Goal: Transaction & Acquisition: Purchase product/service

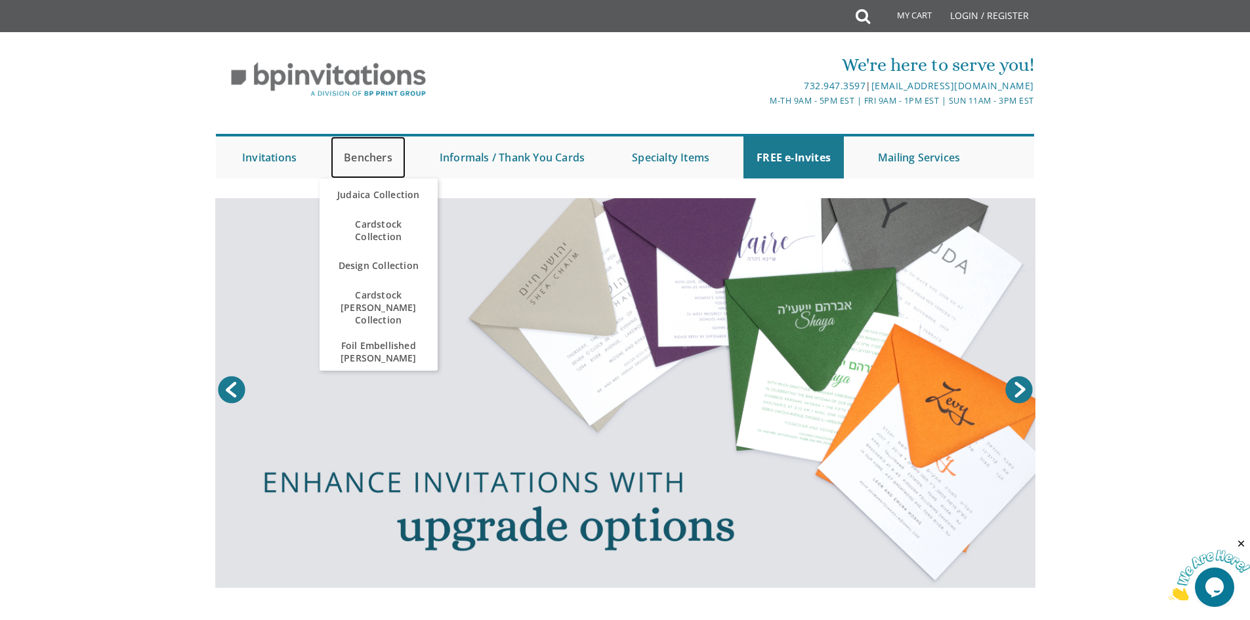
click at [377, 164] on link "Benchers" at bounding box center [368, 157] width 75 height 42
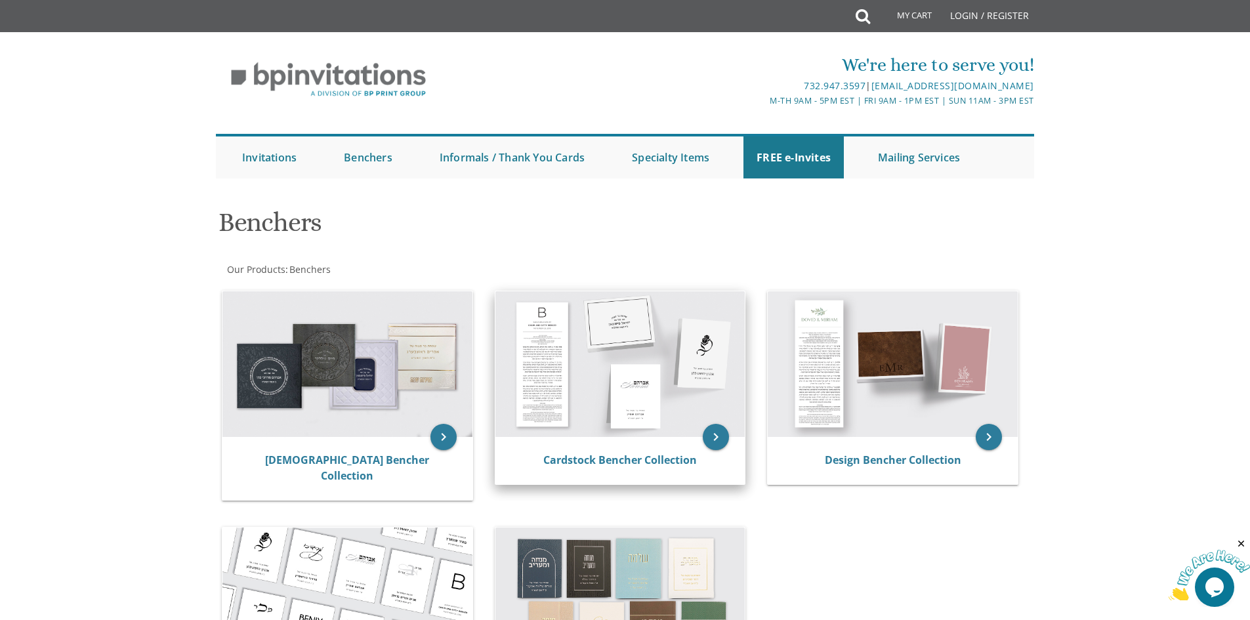
click at [589, 388] on img at bounding box center [620, 364] width 250 height 146
click at [642, 445] on div "Cardstock Bencher Collection" at bounding box center [620, 460] width 250 height 47
drag, startPoint x: 674, startPoint y: 466, endPoint x: 689, endPoint y: 455, distance: 18.8
click at [673, 466] on link "Cardstock Bencher Collection" at bounding box center [620, 460] width 154 height 14
click at [712, 436] on icon "keyboard_arrow_right" at bounding box center [716, 437] width 26 height 26
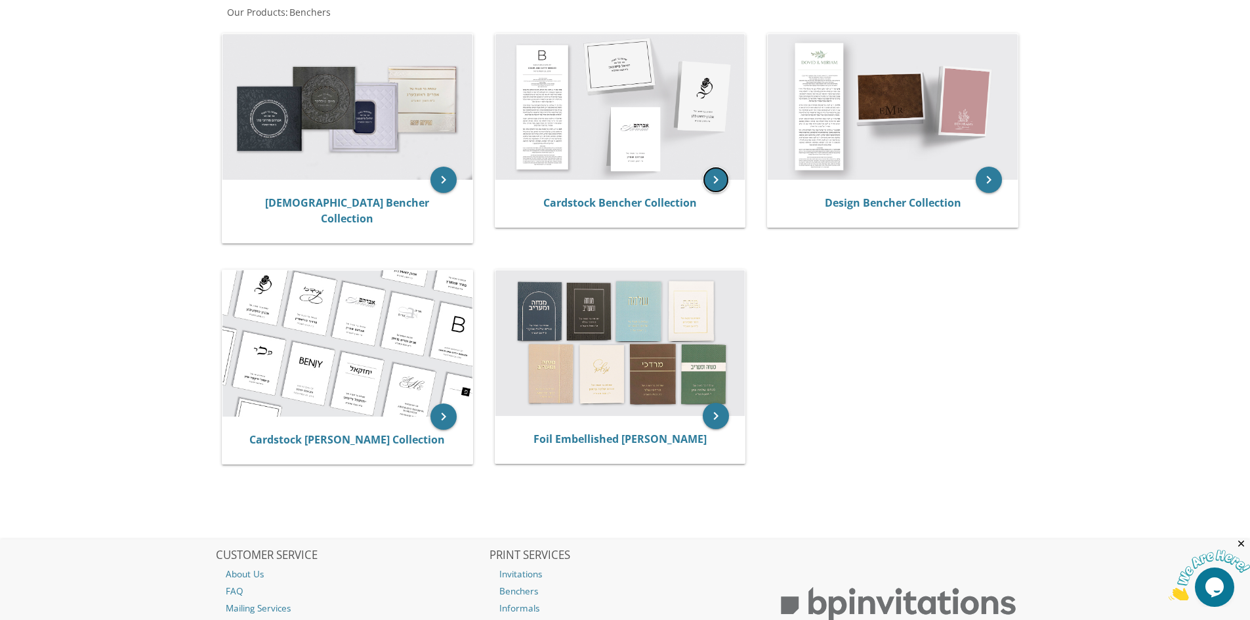
scroll to position [35, 0]
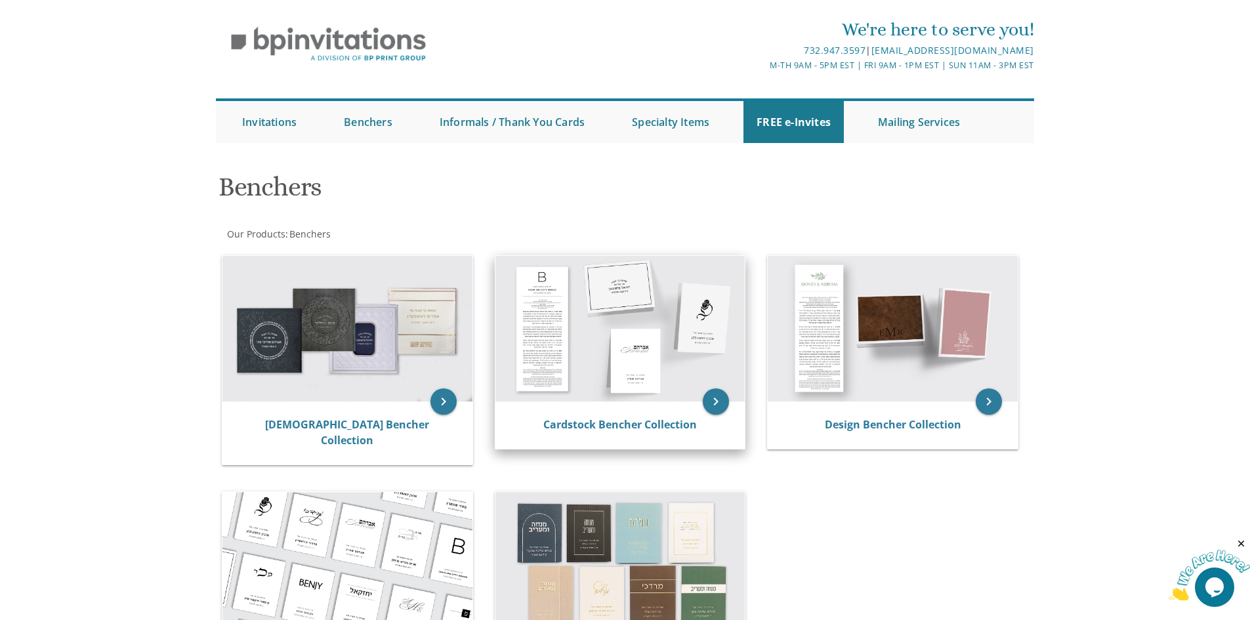
click at [616, 343] on img at bounding box center [620, 329] width 250 height 146
click at [646, 419] on link "Cardstock Bencher Collection" at bounding box center [620, 424] width 154 height 14
click at [648, 426] on link "Cardstock Bencher Collection" at bounding box center [620, 424] width 154 height 14
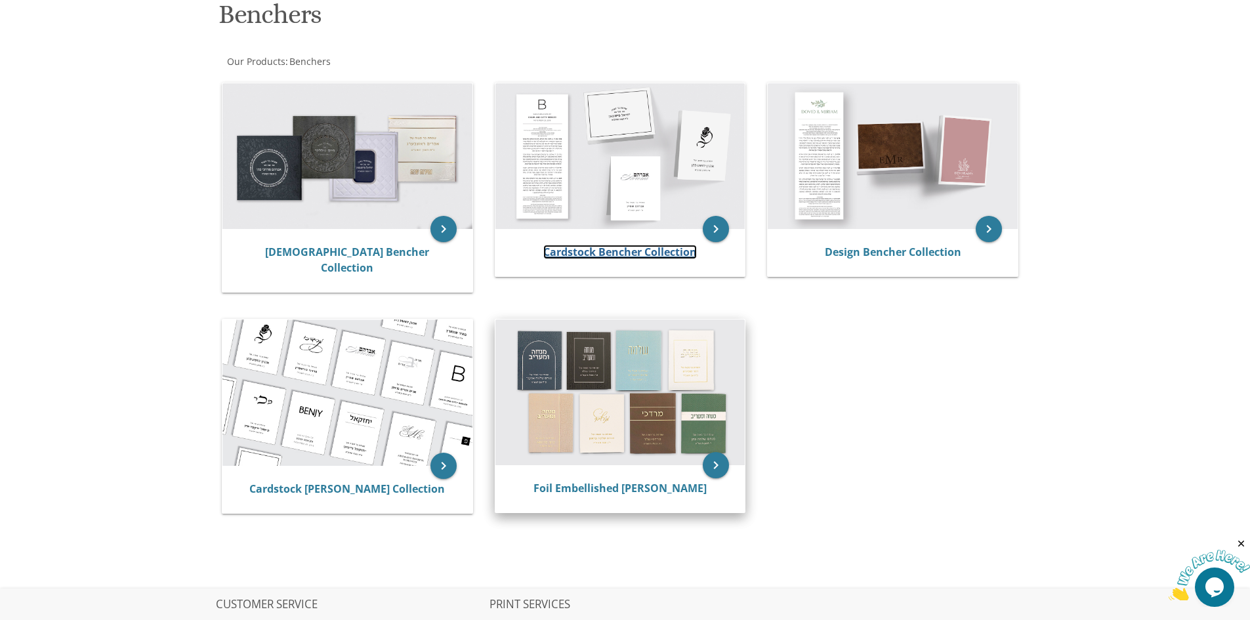
scroll to position [232, 0]
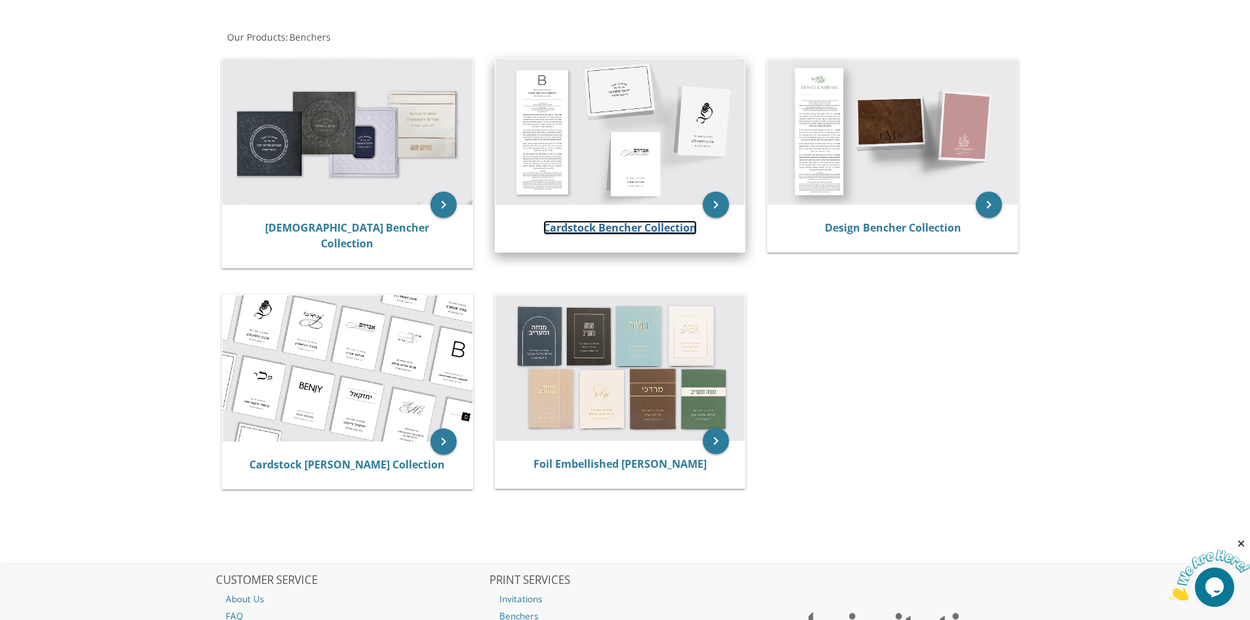
click at [606, 224] on link "Cardstock Bencher Collection" at bounding box center [620, 227] width 154 height 14
click at [625, 148] on img at bounding box center [620, 132] width 250 height 146
click at [640, 230] on link "Cardstock Bencher Collection" at bounding box center [620, 227] width 154 height 14
click at [718, 203] on icon "keyboard_arrow_right" at bounding box center [716, 205] width 26 height 26
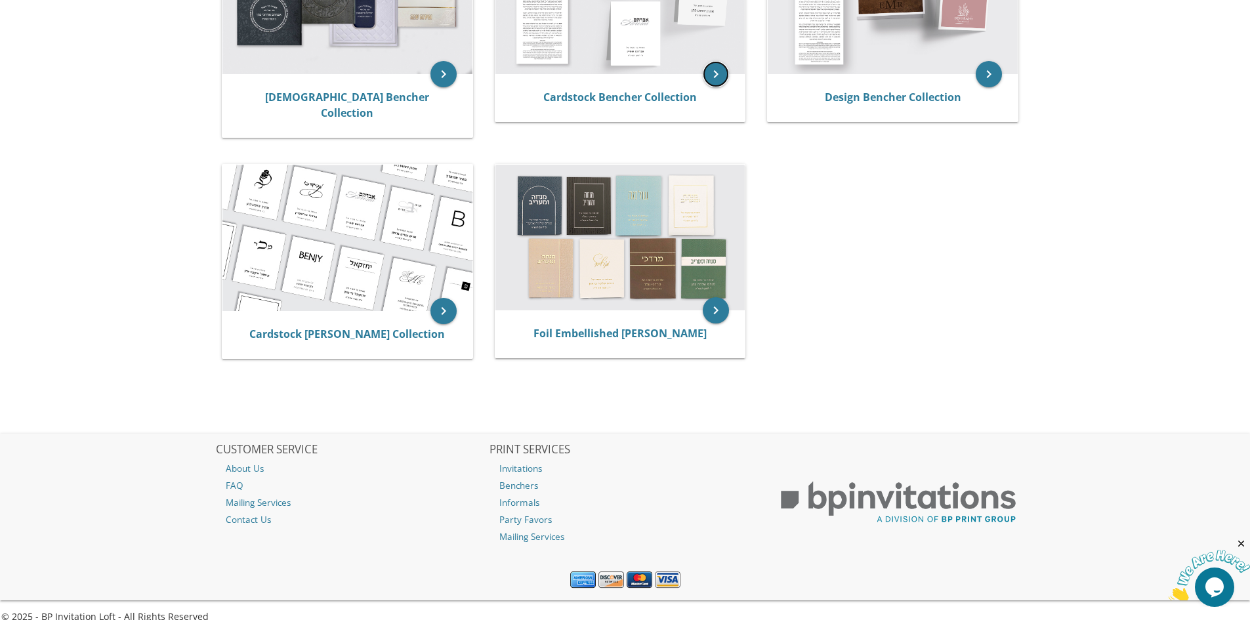
scroll to position [363, 0]
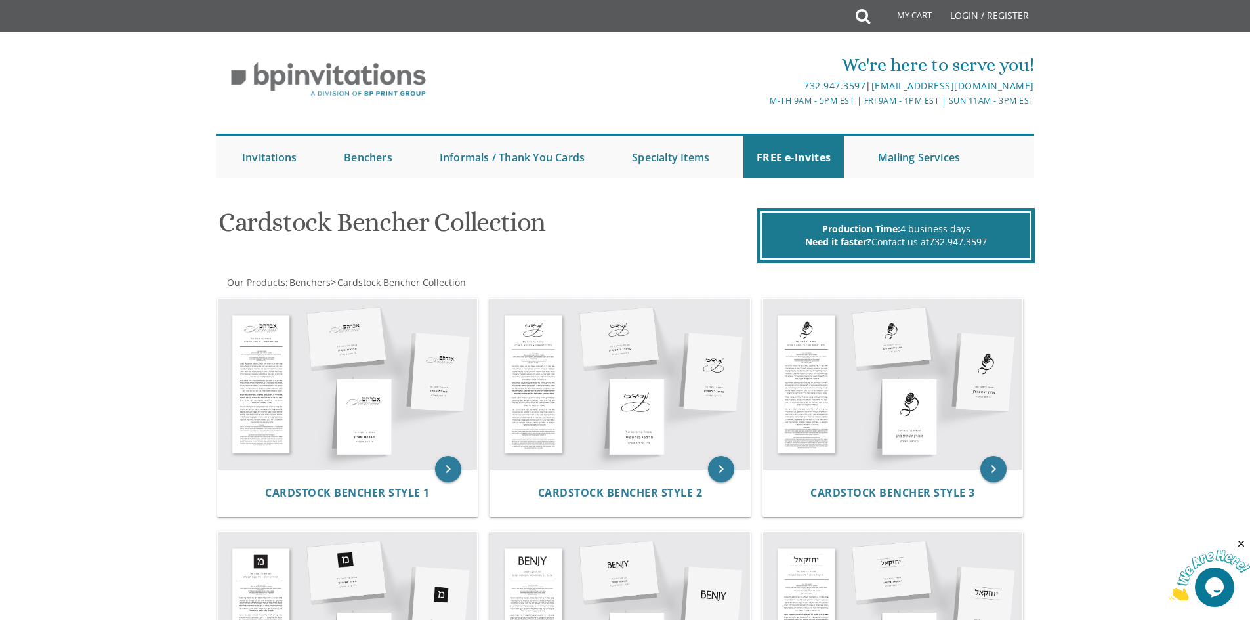
scroll to position [66, 0]
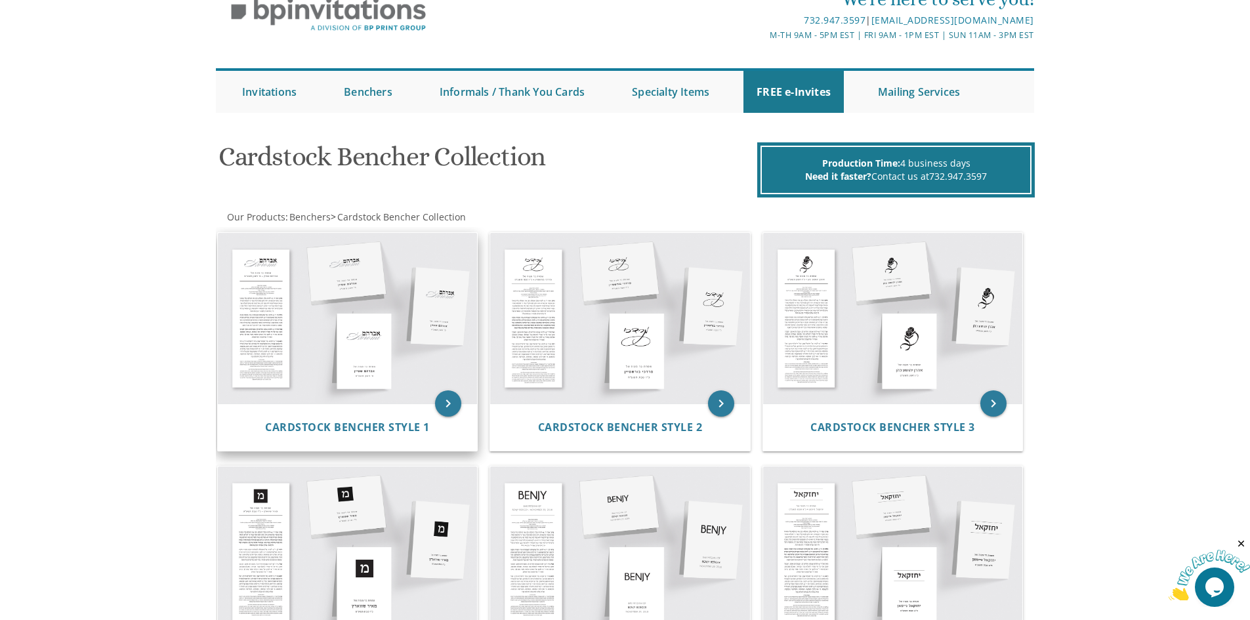
click at [363, 389] on img at bounding box center [348, 318] width 260 height 171
click at [402, 424] on span "Cardstock Bencher Style 1" at bounding box center [347, 427] width 165 height 14
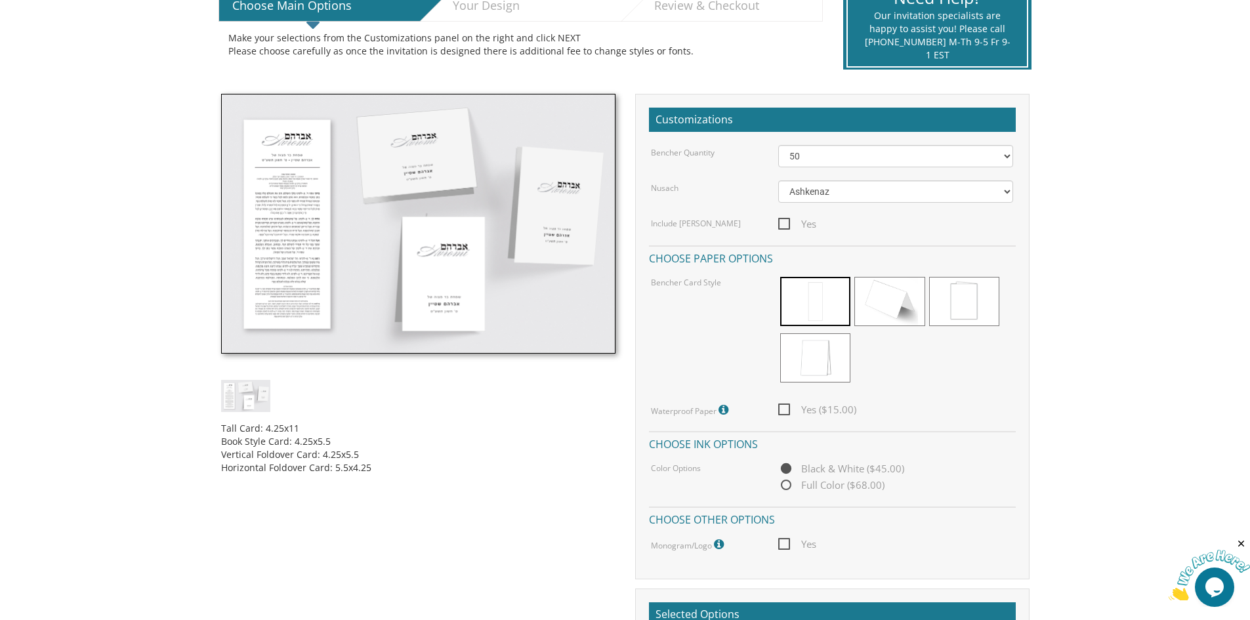
scroll to position [328, 0]
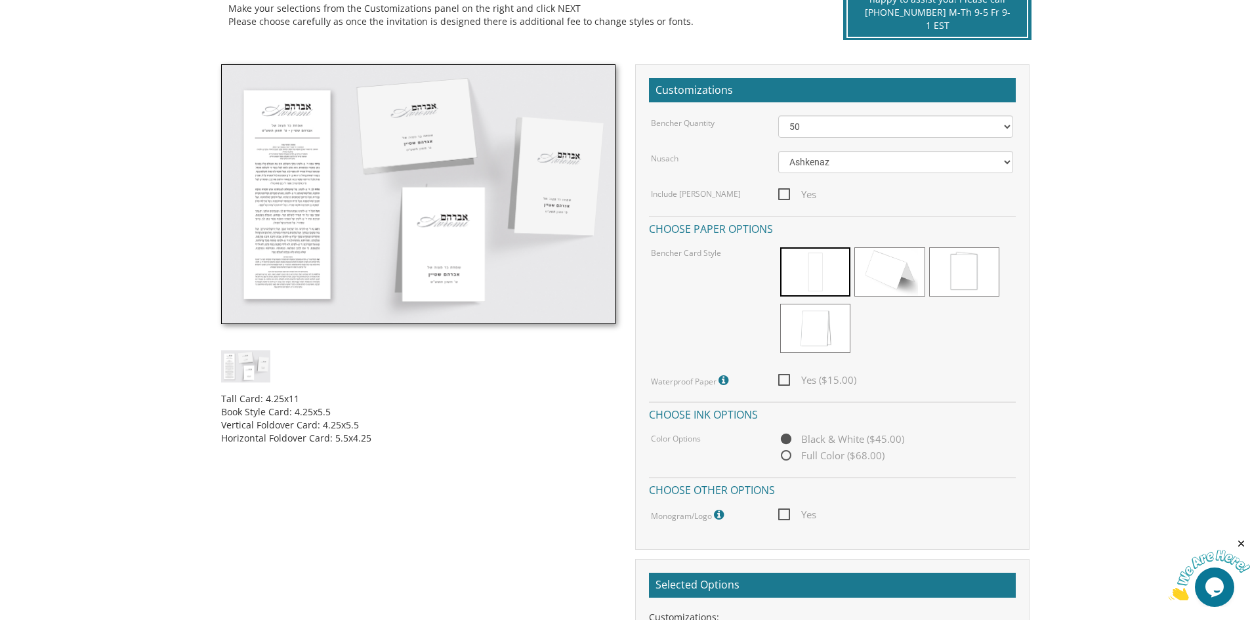
click at [787, 379] on span "Yes ($15.00)" at bounding box center [817, 380] width 78 height 16
click at [787, 379] on input "Yes ($15.00)" at bounding box center [782, 379] width 9 height 9
checkbox input "true"
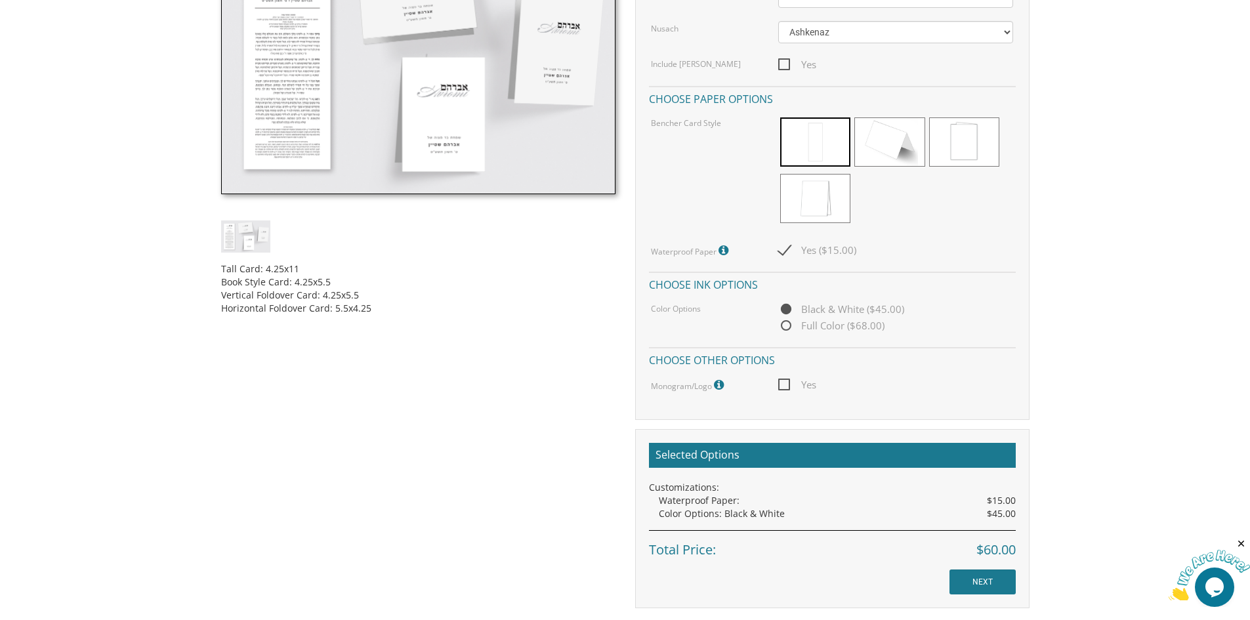
scroll to position [459, 0]
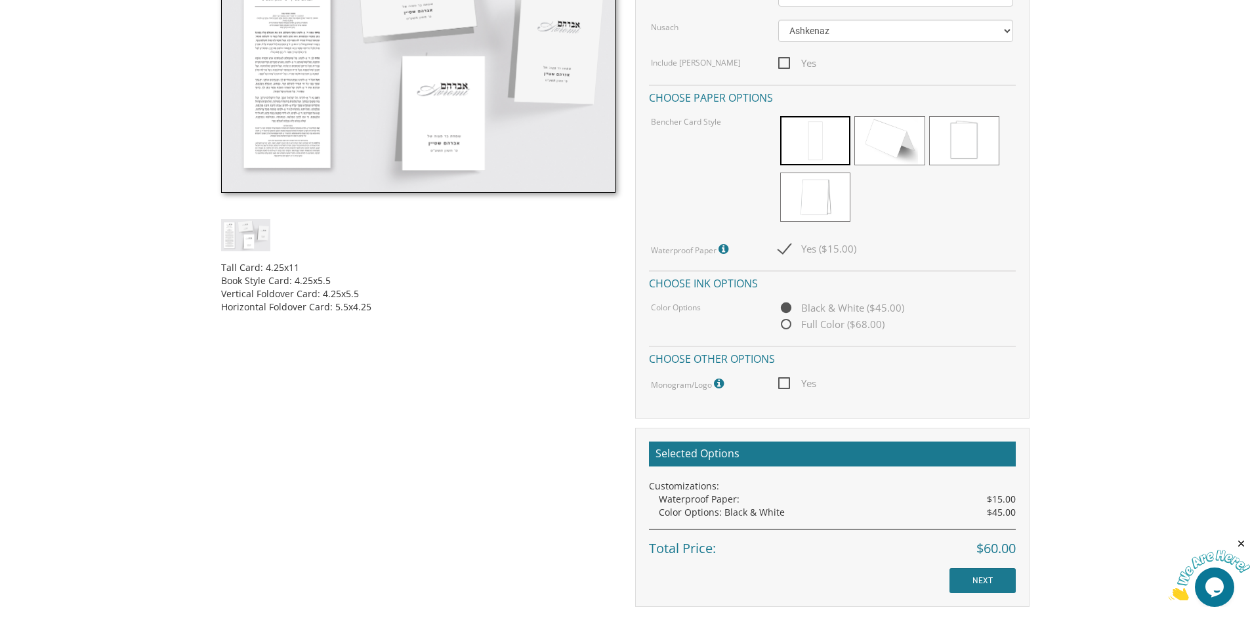
click at [785, 306] on span "Black & White ($45.00)" at bounding box center [841, 308] width 126 height 16
click at [785, 306] on input "Black & White ($45.00)" at bounding box center [782, 308] width 9 height 9
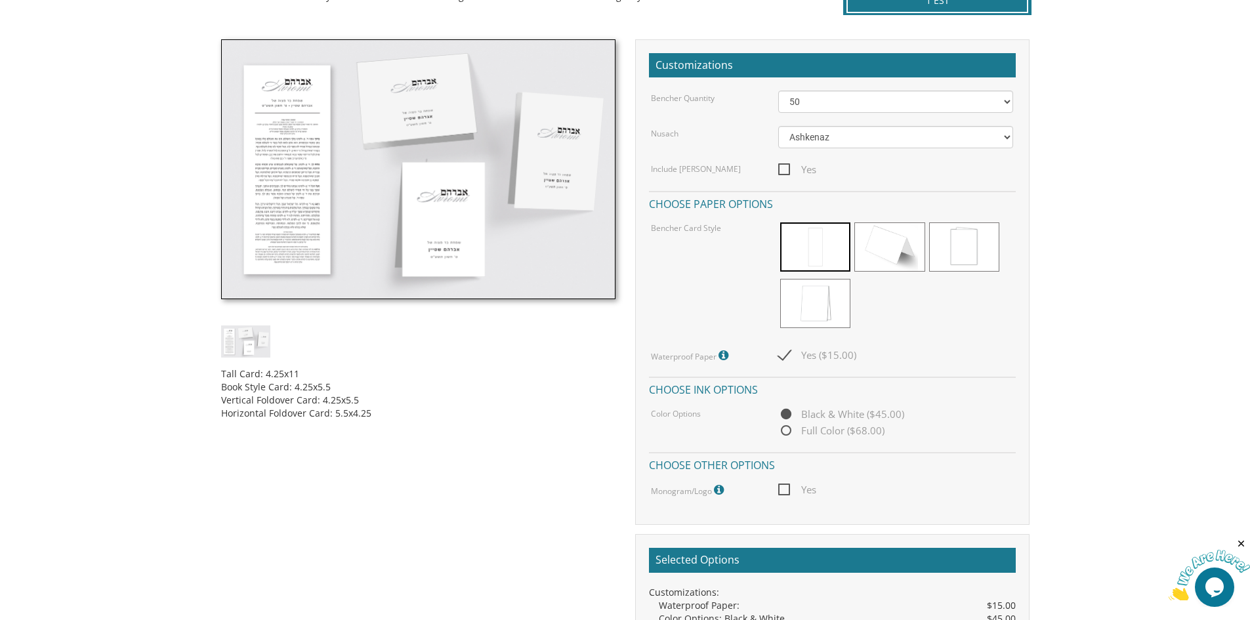
scroll to position [328, 0]
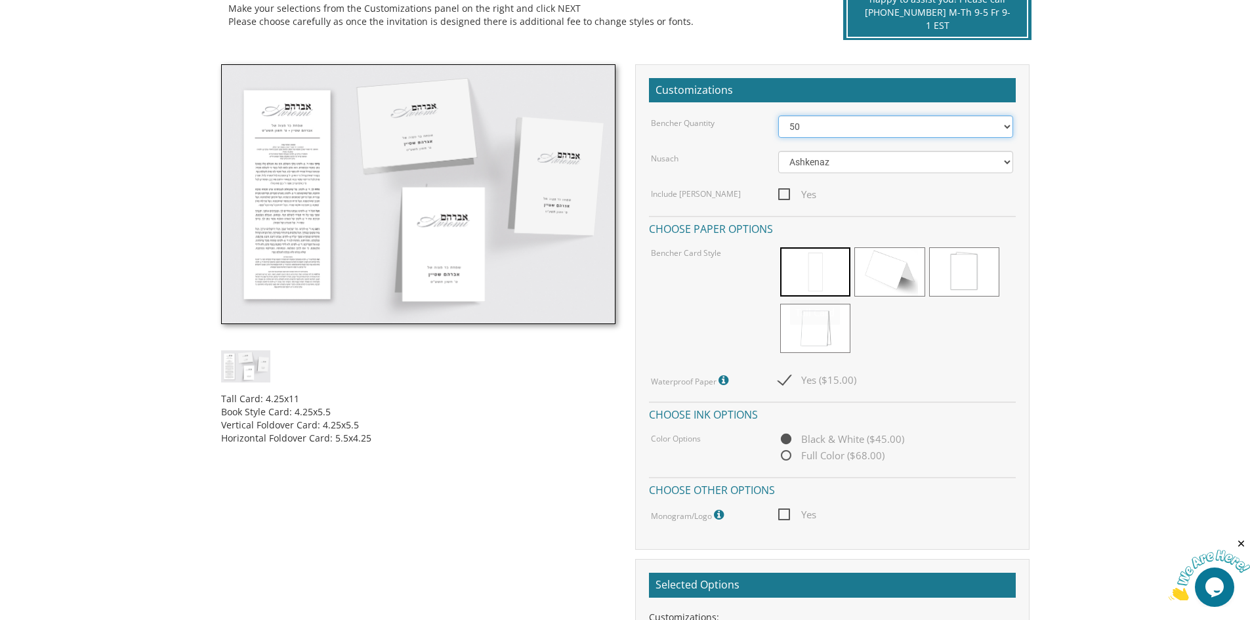
click at [833, 126] on select "50 60 70 80 90 100 125 150 175 200 225 250 275 300 325 350 375 400 425 450 475 …" at bounding box center [895, 126] width 235 height 22
click at [810, 127] on select "50 60 70 80 90 100 125 150 175 200 225 250 275 300 325 350 375 400 425 450 475 …" at bounding box center [895, 126] width 235 height 22
select select "70"
click at [778, 115] on select "50 60 70 80 90 100 125 150 175 200 225 250 275 300 325 350 375 400 425 450 475 …" at bounding box center [895, 126] width 235 height 22
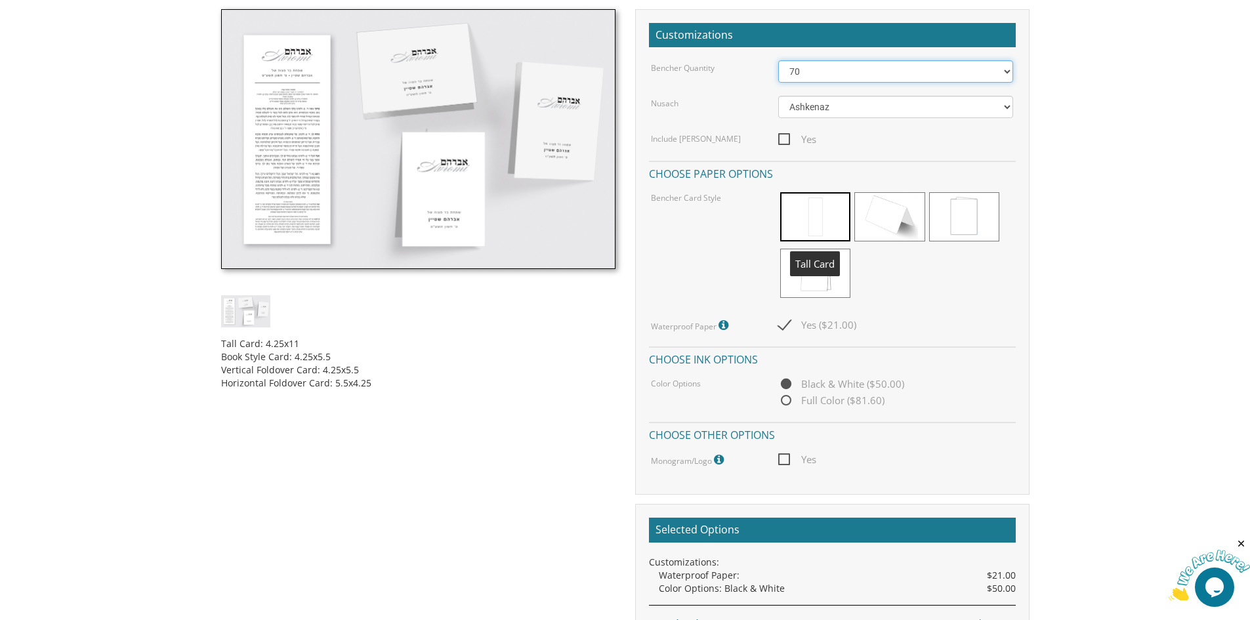
scroll to position [525, 0]
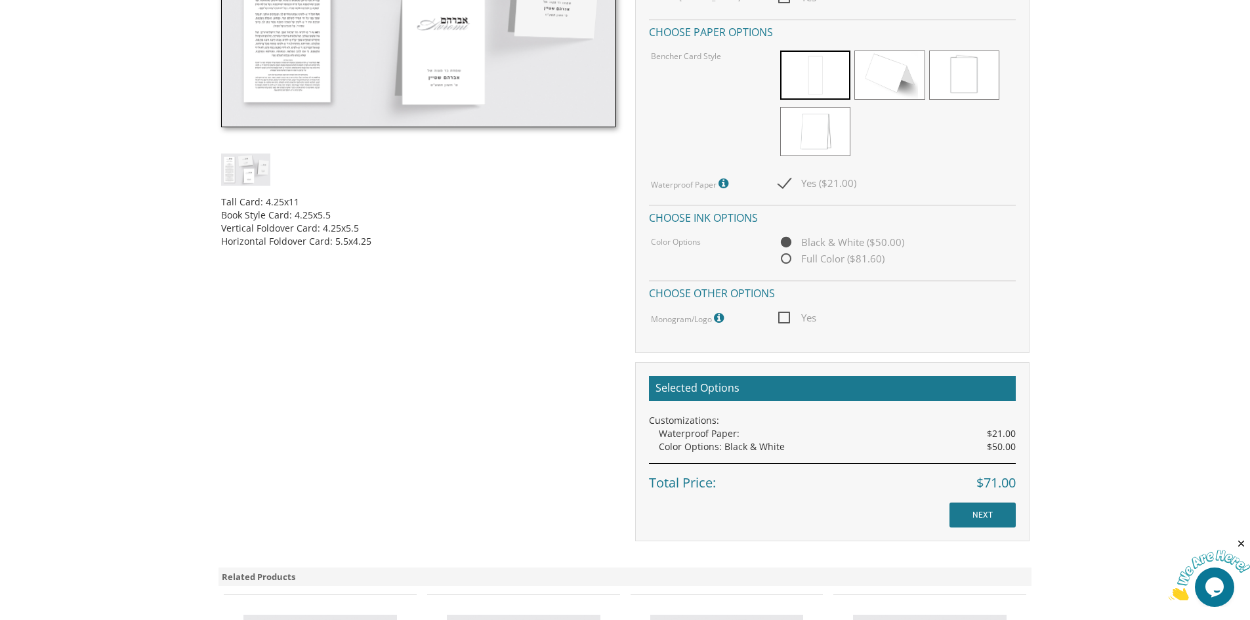
click at [788, 185] on span "Yes ($21.00)" at bounding box center [817, 183] width 78 height 16
click at [787, 185] on input "Yes ($21.00)" at bounding box center [782, 182] width 9 height 9
checkbox input "false"
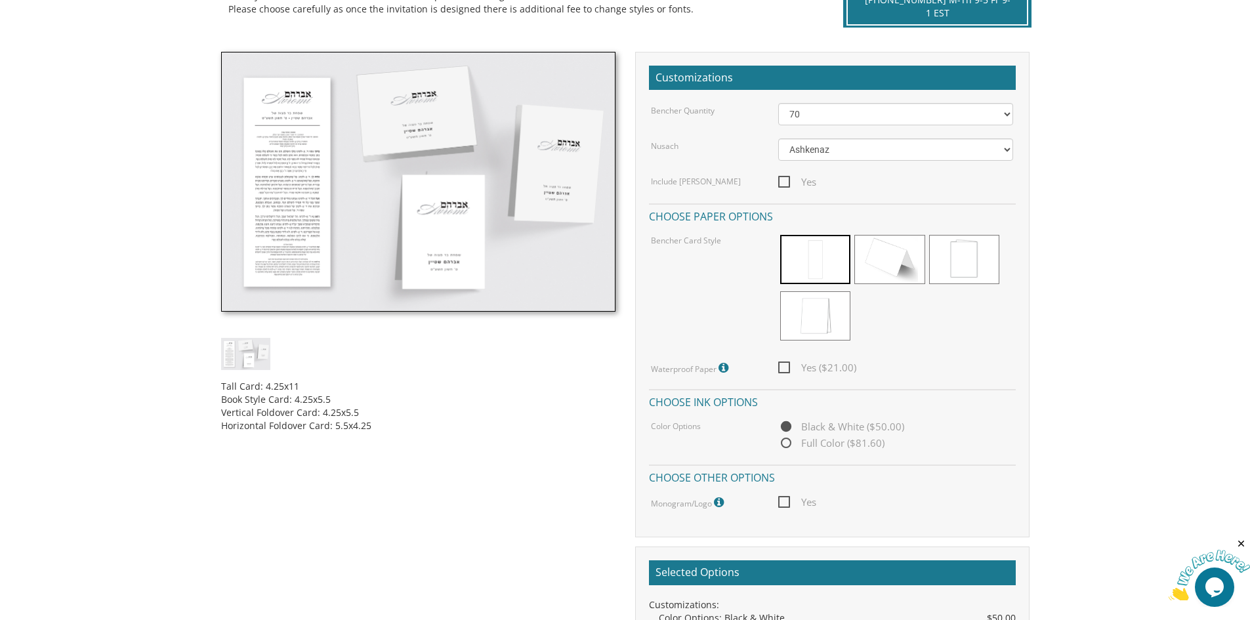
scroll to position [328, 0]
